Goal: Task Accomplishment & Management: Manage account settings

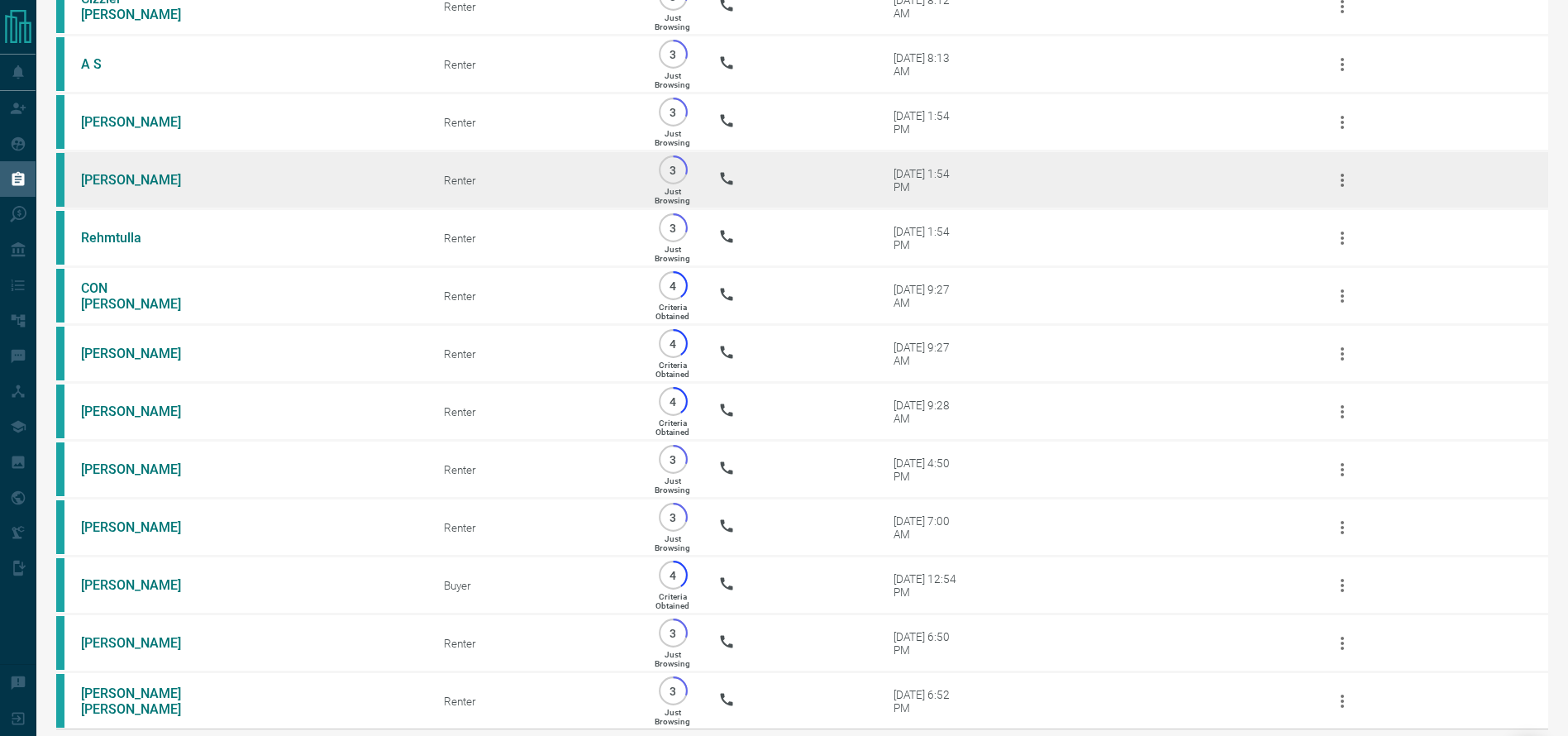
scroll to position [324, 0]
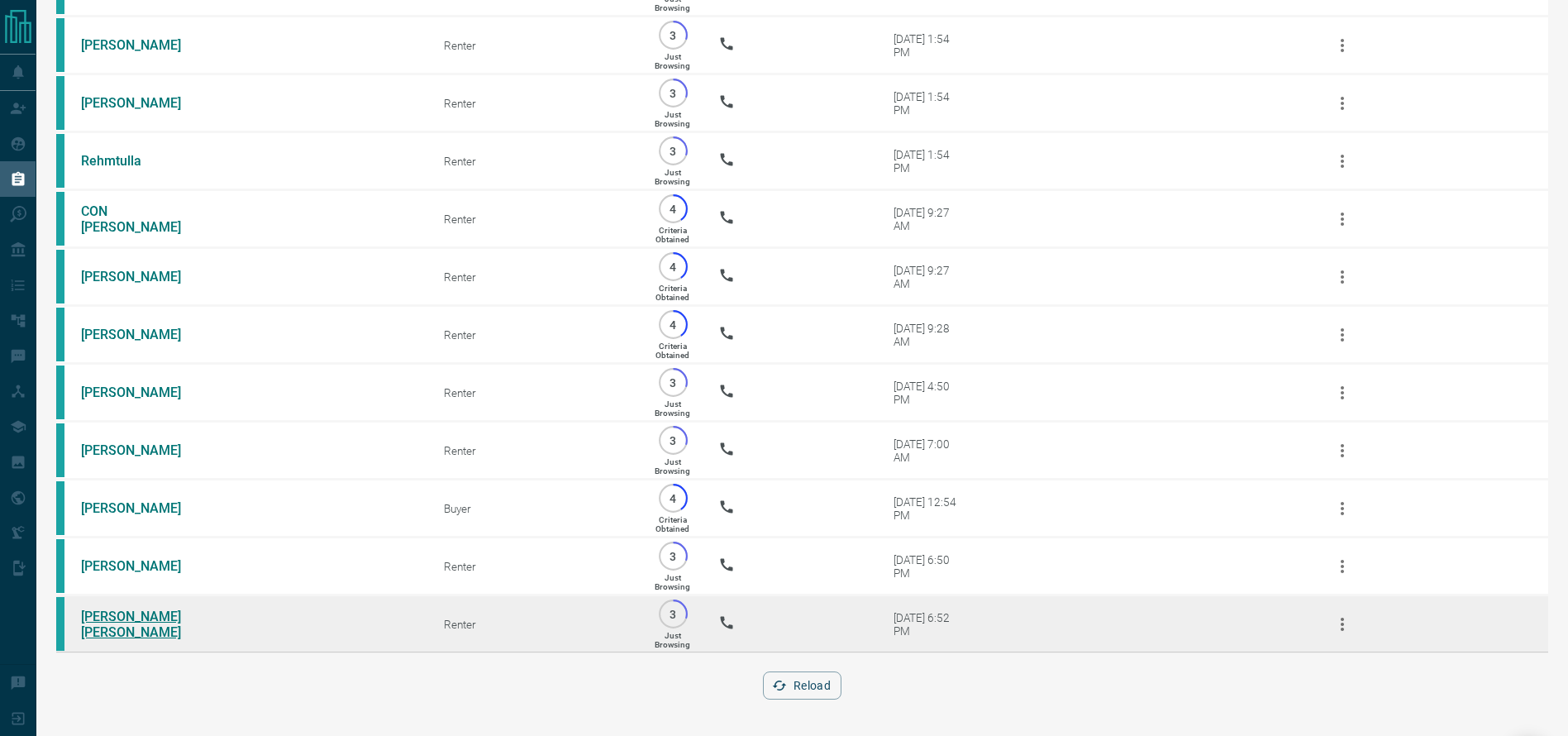
click at [132, 615] on link "[PERSON_NAME] [PERSON_NAME]" at bounding box center [142, 625] width 124 height 32
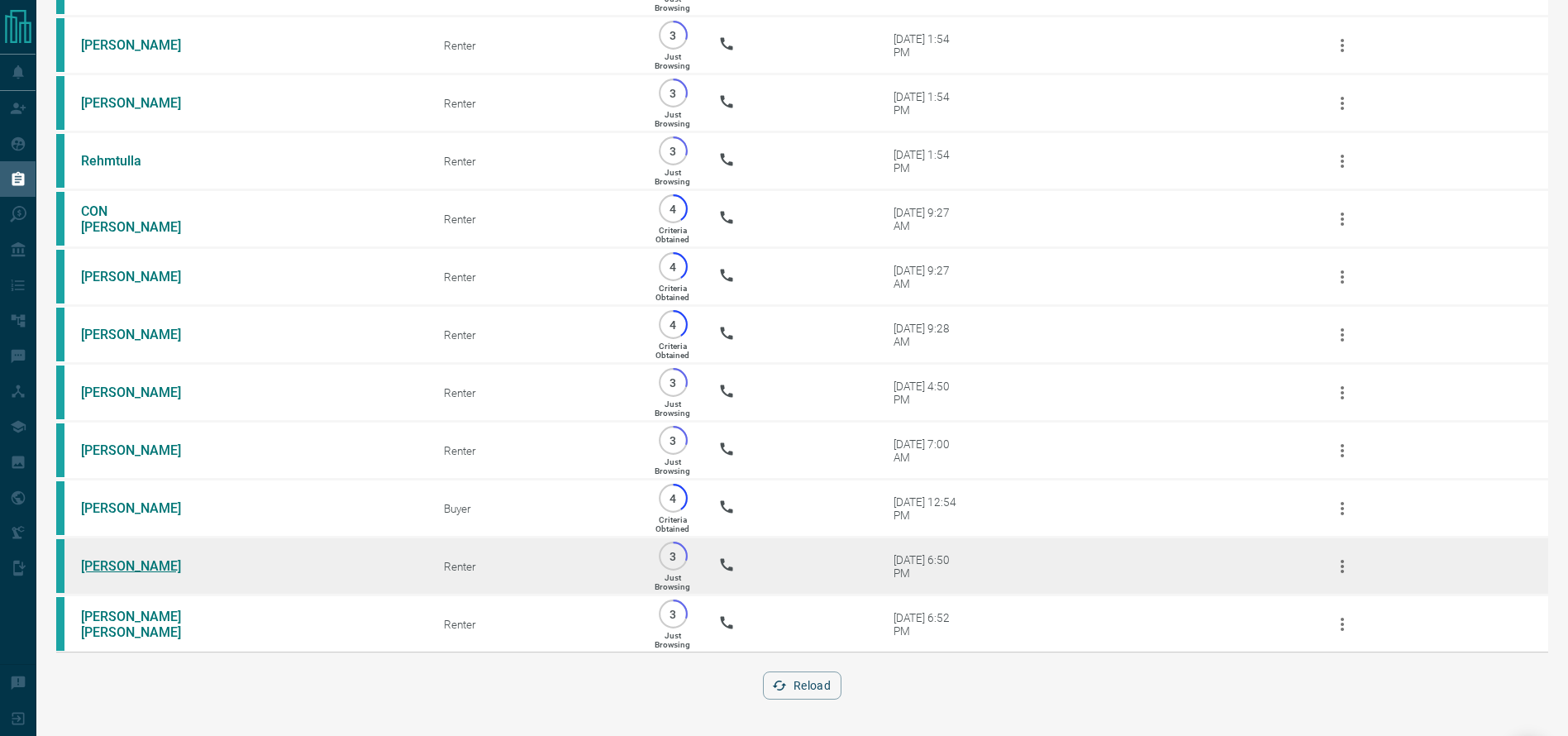
click at [148, 558] on link "[PERSON_NAME]" at bounding box center [142, 566] width 124 height 16
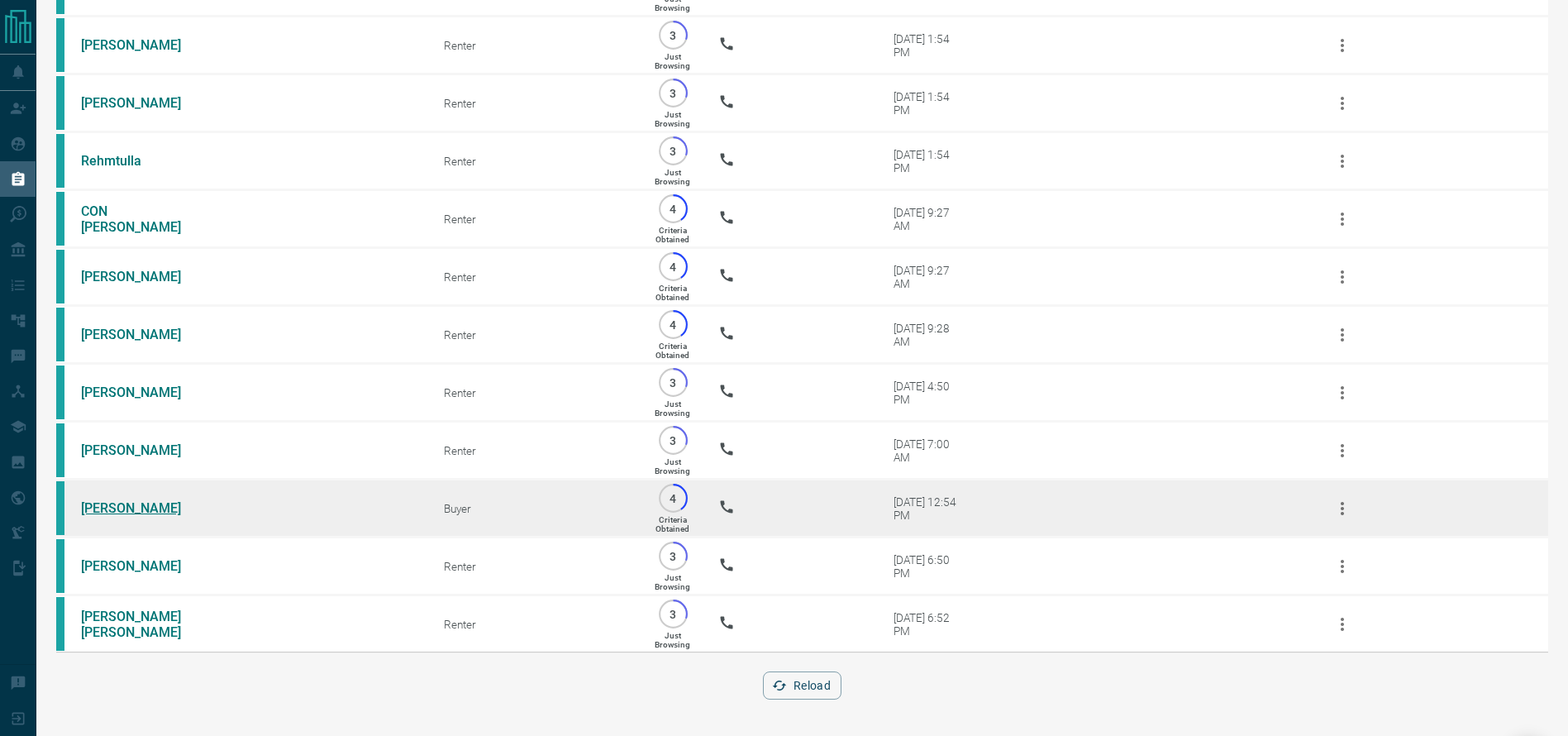
click at [157, 500] on link "[PERSON_NAME]" at bounding box center [142, 508] width 124 height 16
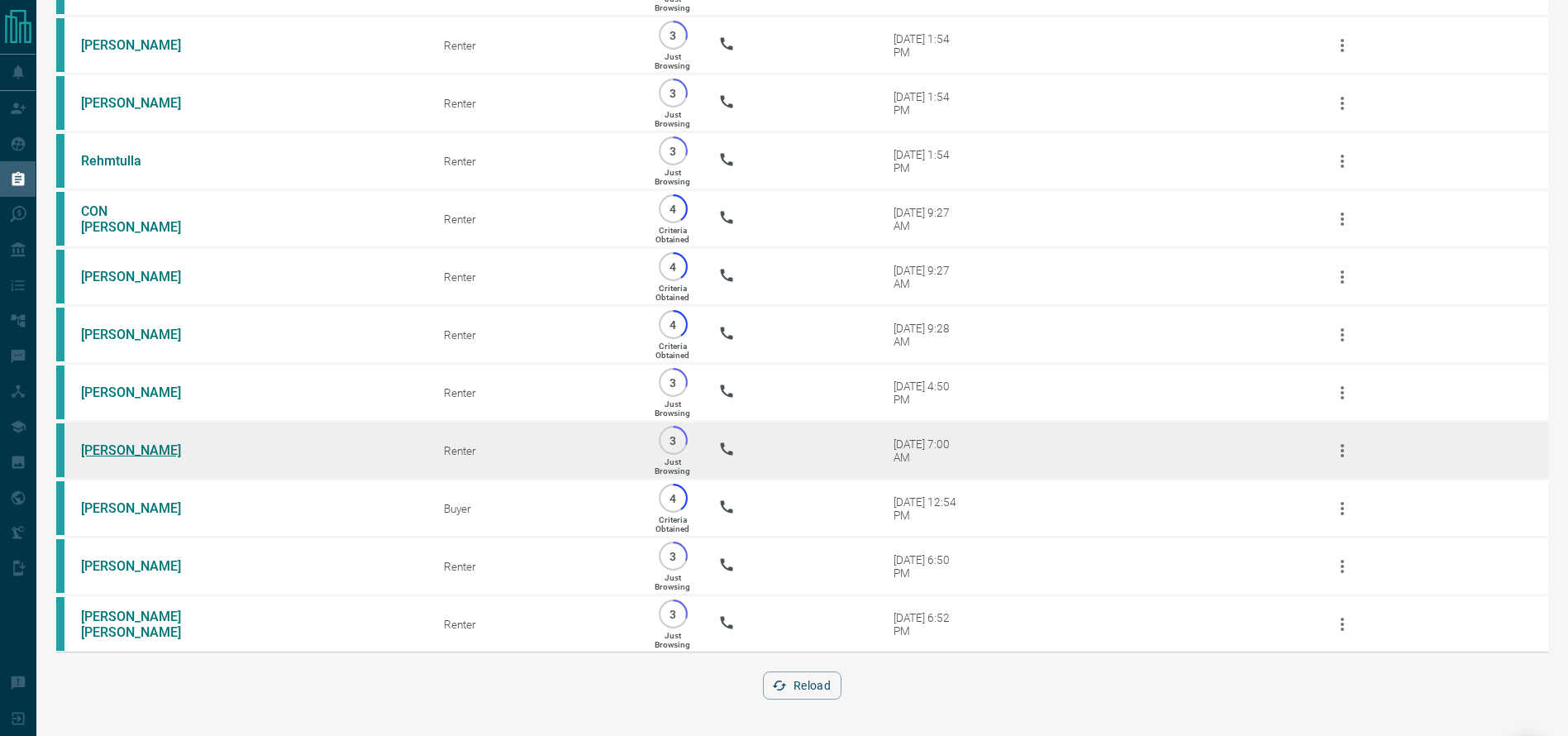
click at [133, 442] on link "[PERSON_NAME]" at bounding box center [142, 450] width 124 height 16
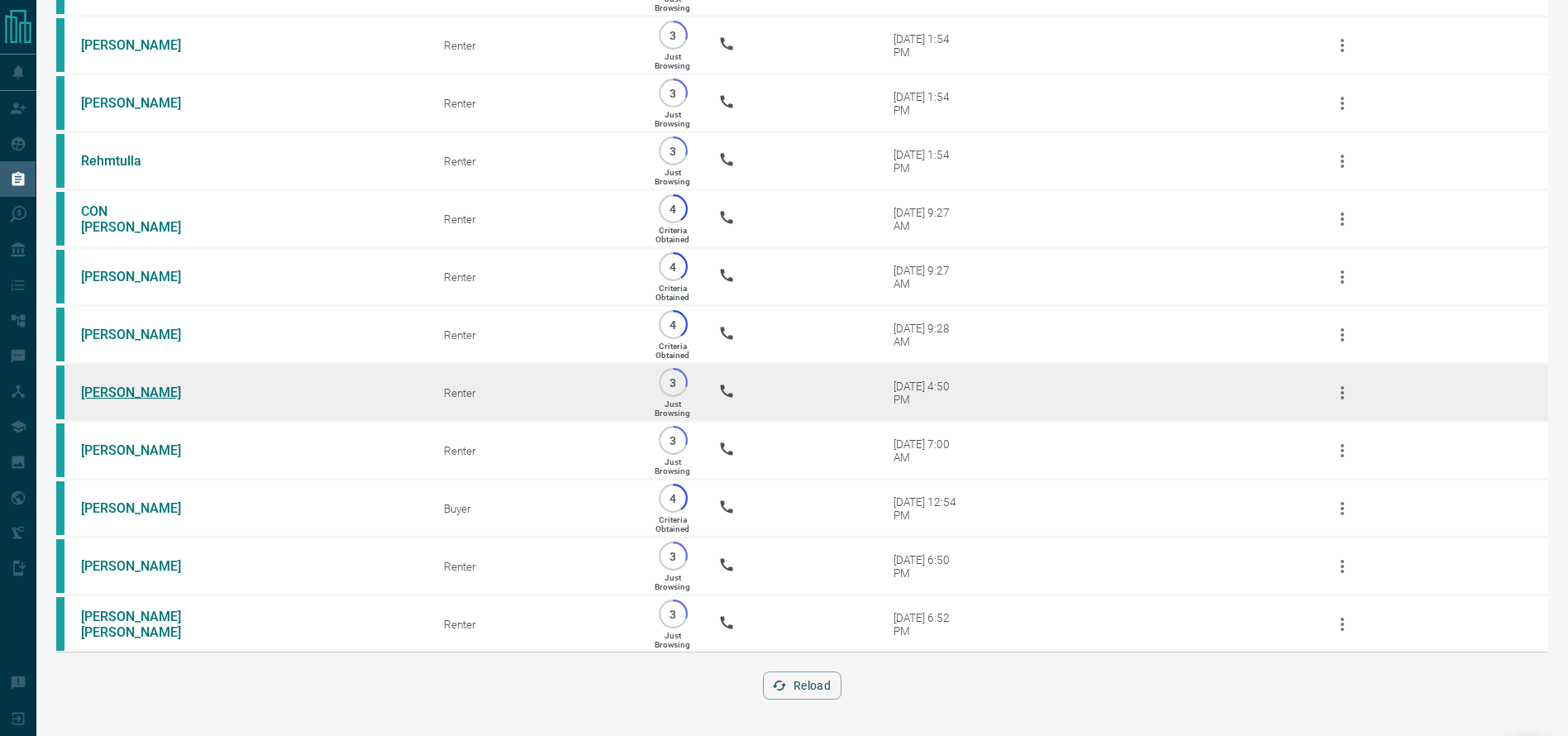
click at [140, 384] on link "[PERSON_NAME]" at bounding box center [142, 392] width 124 height 16
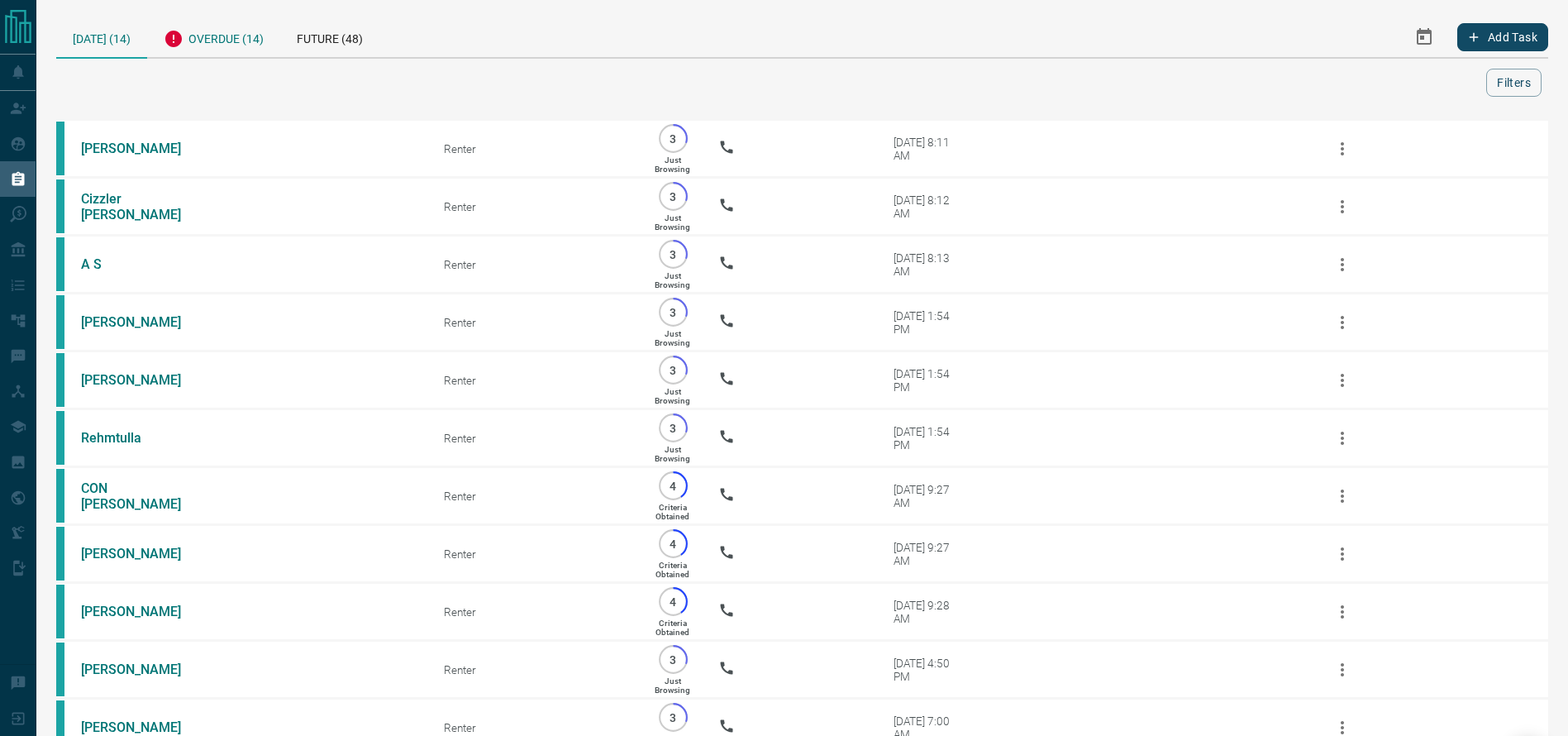
click at [214, 48] on div "Overdue (14)" at bounding box center [214, 37] width 133 height 40
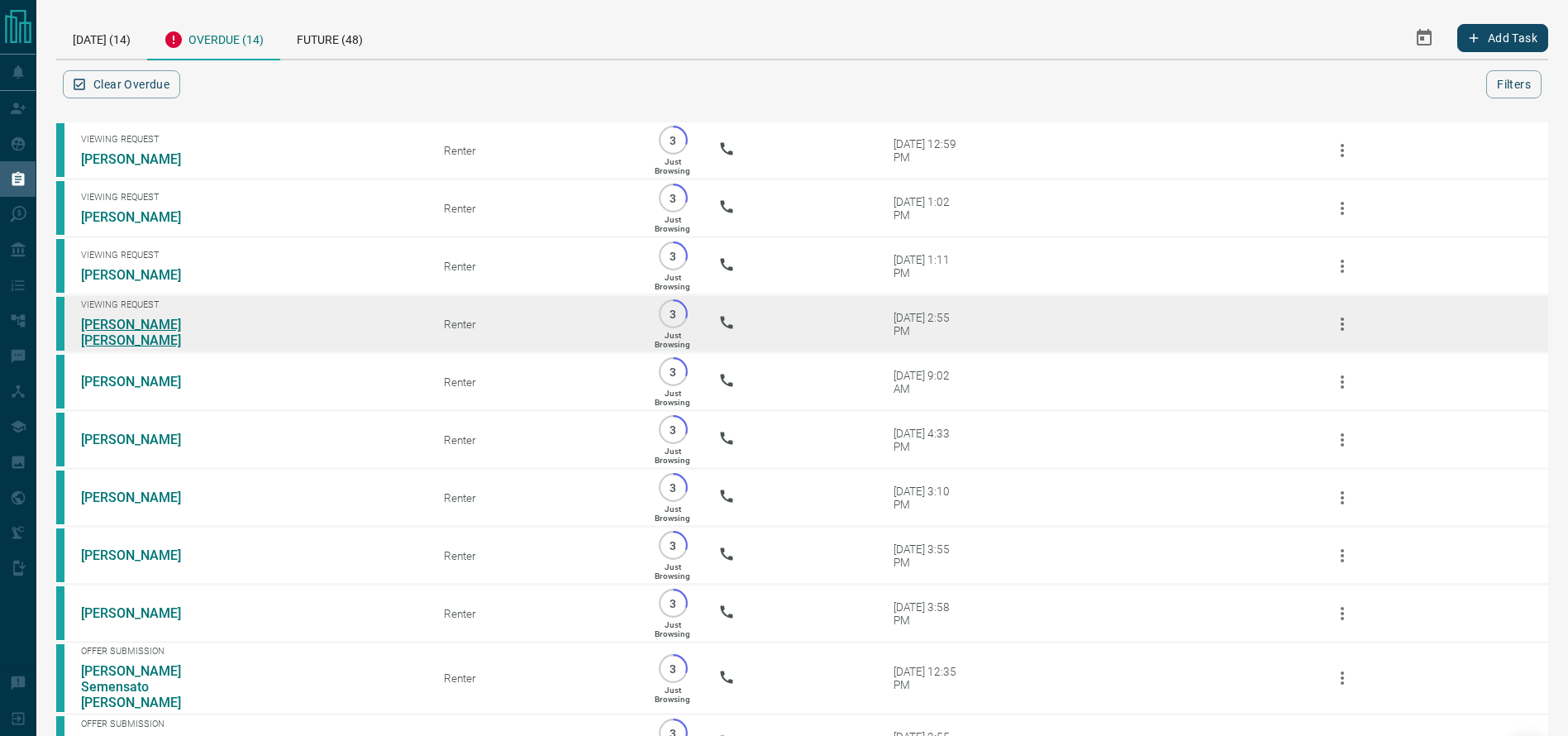
click at [163, 345] on link "[PERSON_NAME] [PERSON_NAME]" at bounding box center [142, 332] width 124 height 32
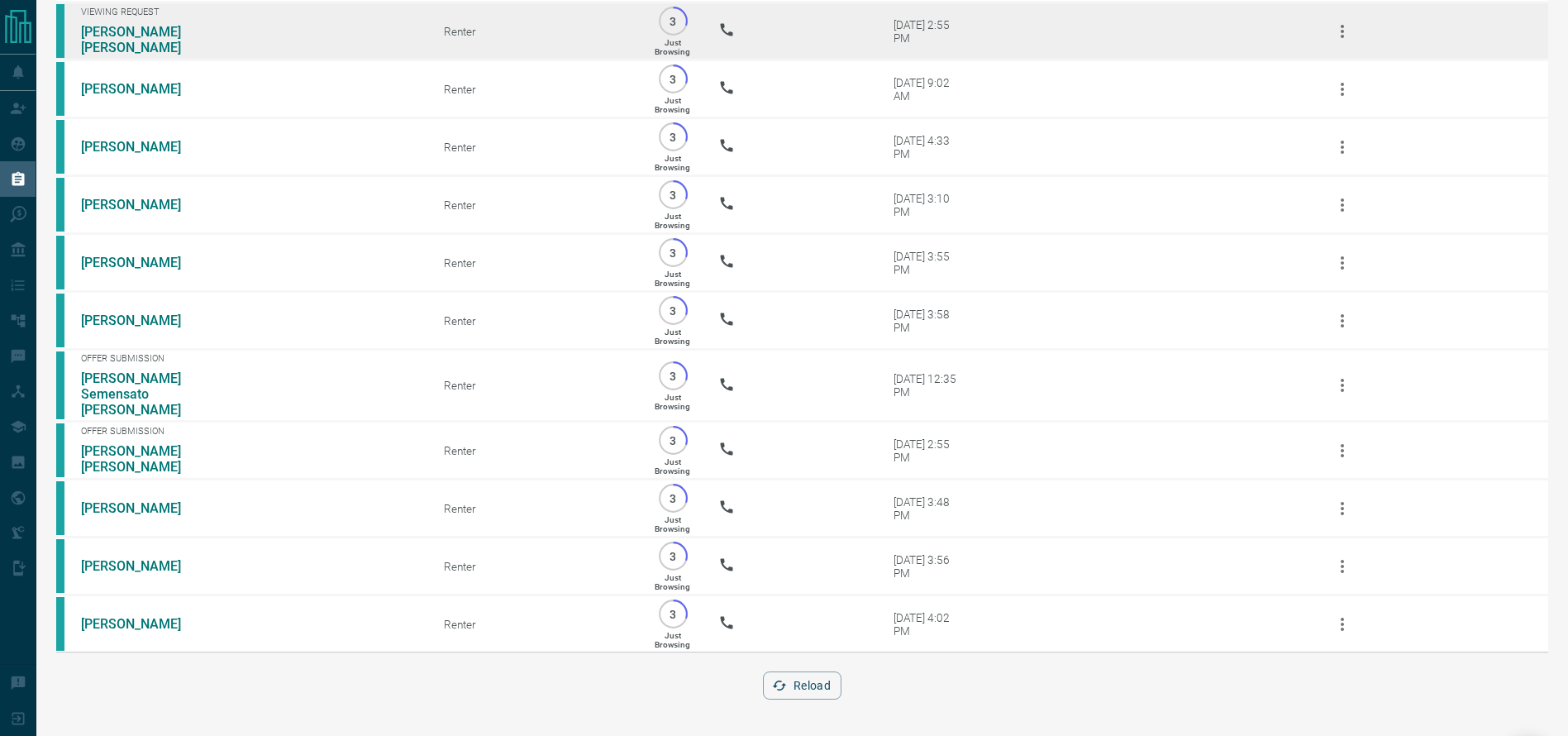
scroll to position [325, 0]
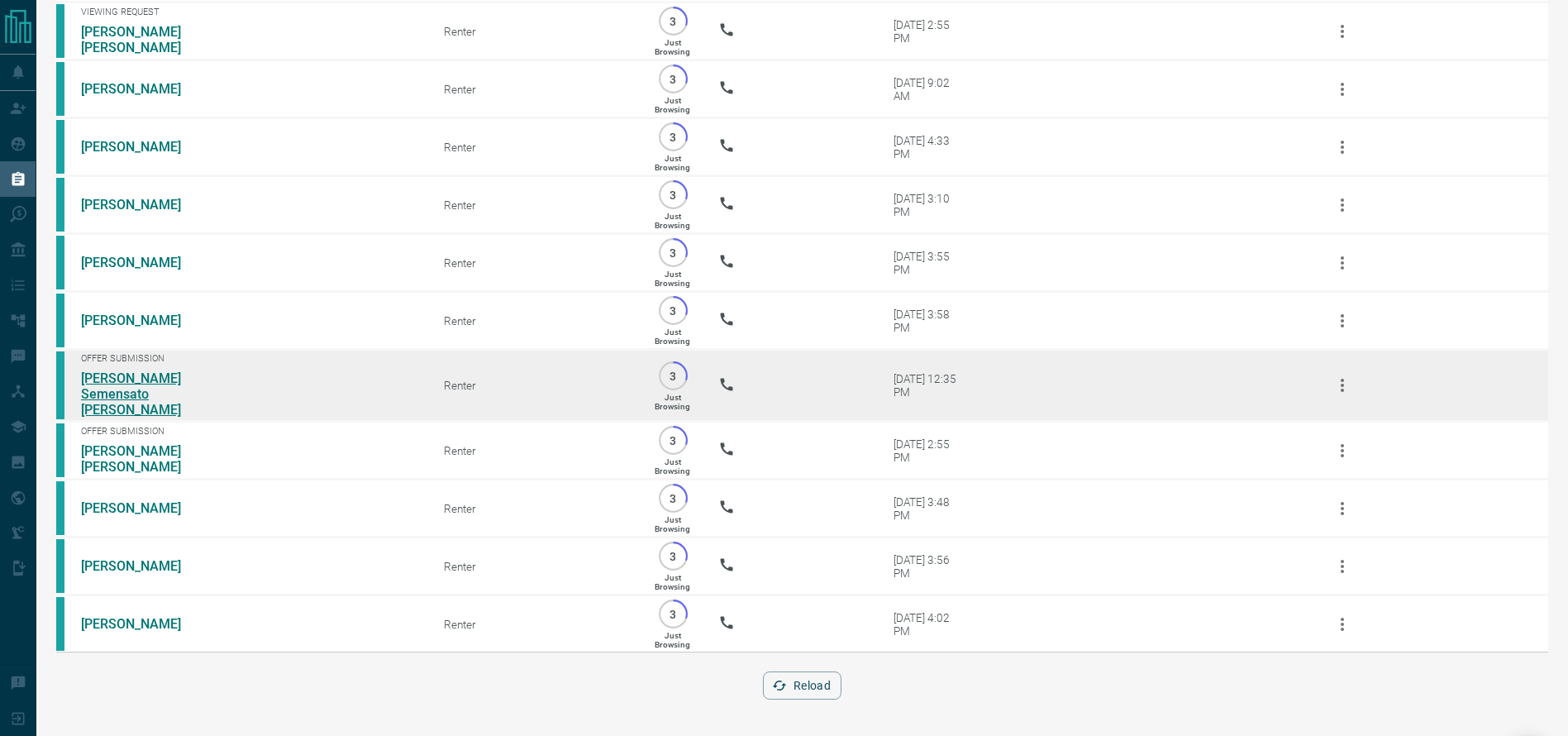
click at [170, 375] on link "[PERSON_NAME] Semensato [PERSON_NAME]" at bounding box center [142, 394] width 124 height 47
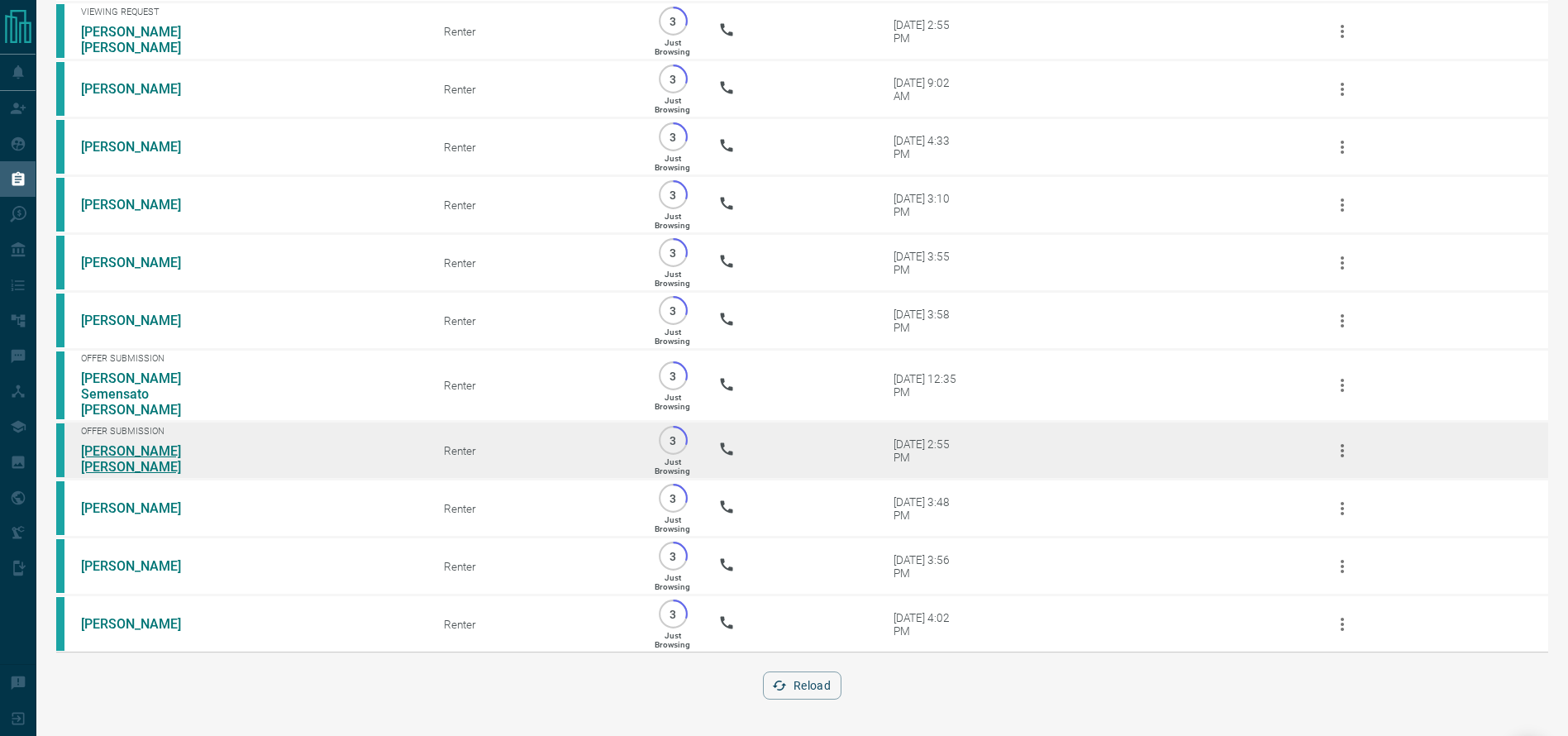
click at [166, 454] on link "[PERSON_NAME] [PERSON_NAME]" at bounding box center [142, 459] width 124 height 32
